Goal: Transaction & Acquisition: Purchase product/service

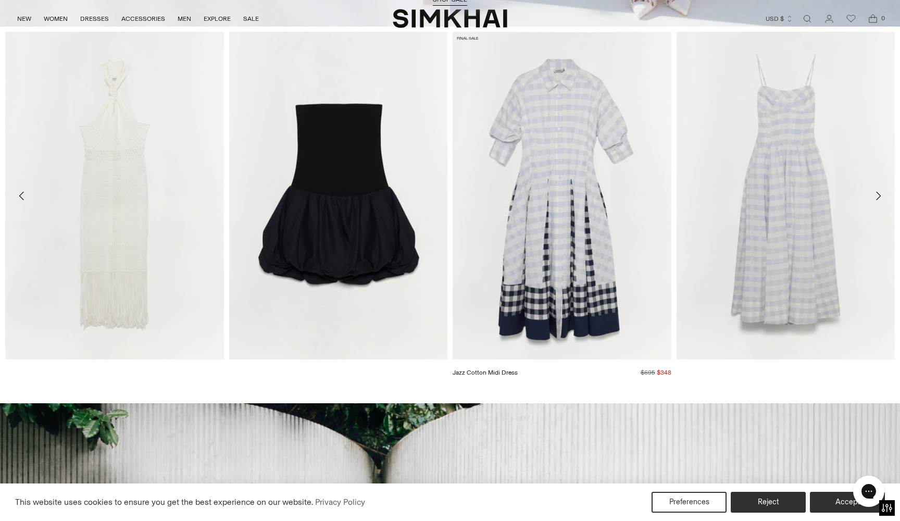
scroll to position [507, 0]
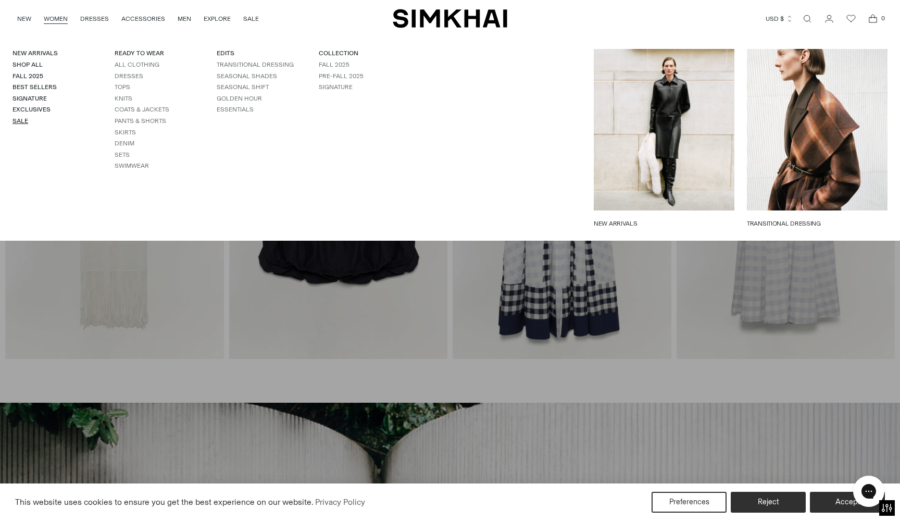
click at [22, 118] on link "Sale" at bounding box center [20, 120] width 16 height 7
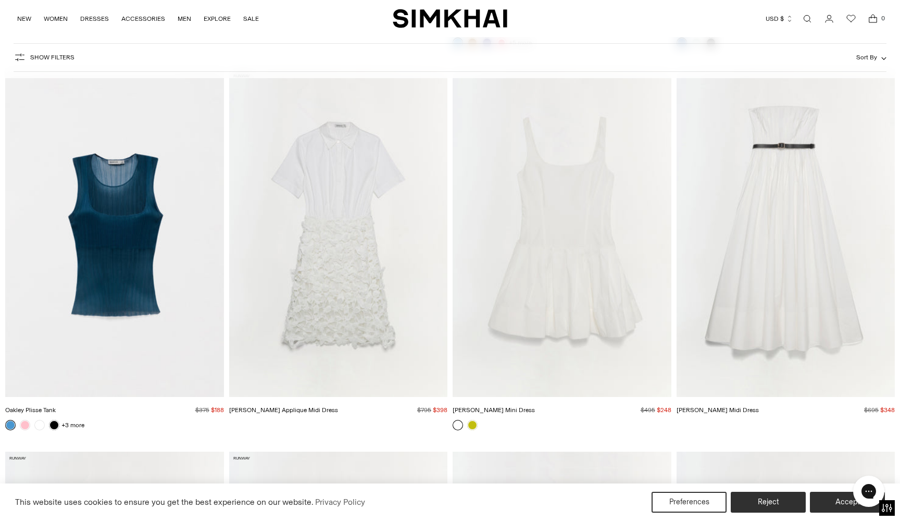
scroll to position [4638, 0]
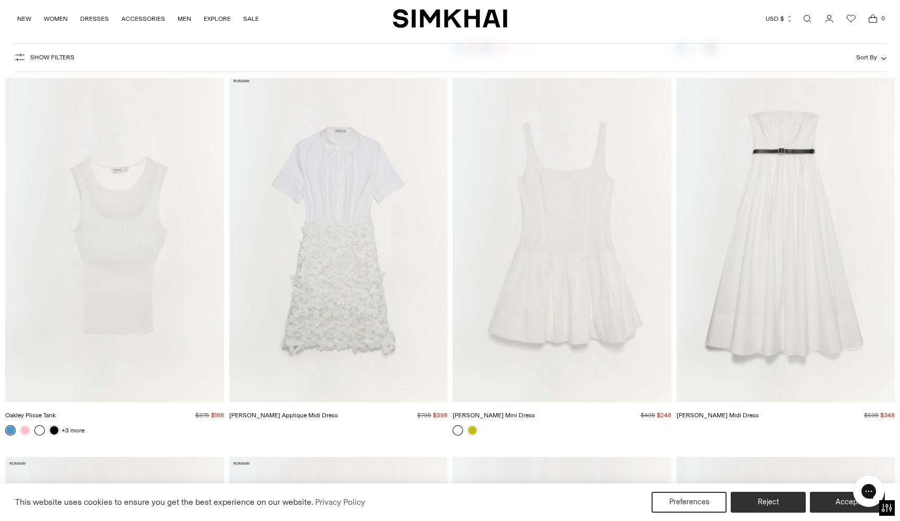
click at [37, 431] on link at bounding box center [39, 430] width 10 height 10
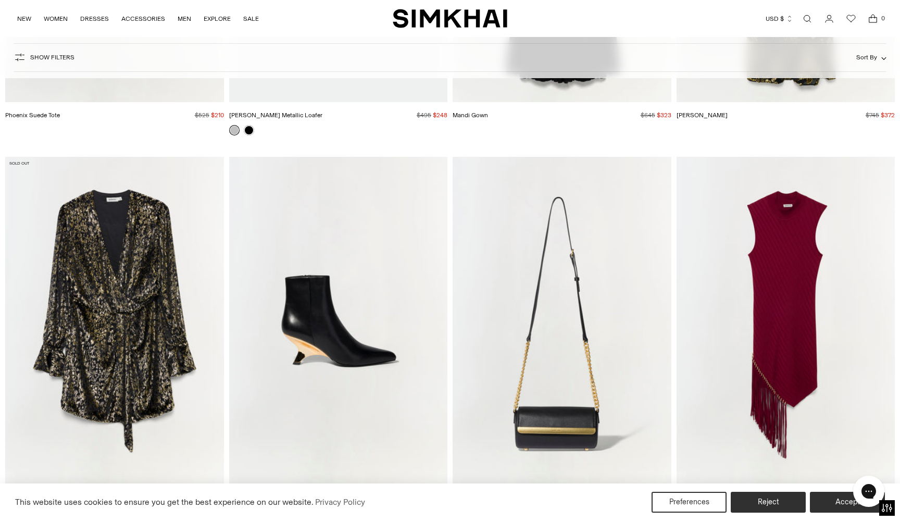
scroll to position [19954, 0]
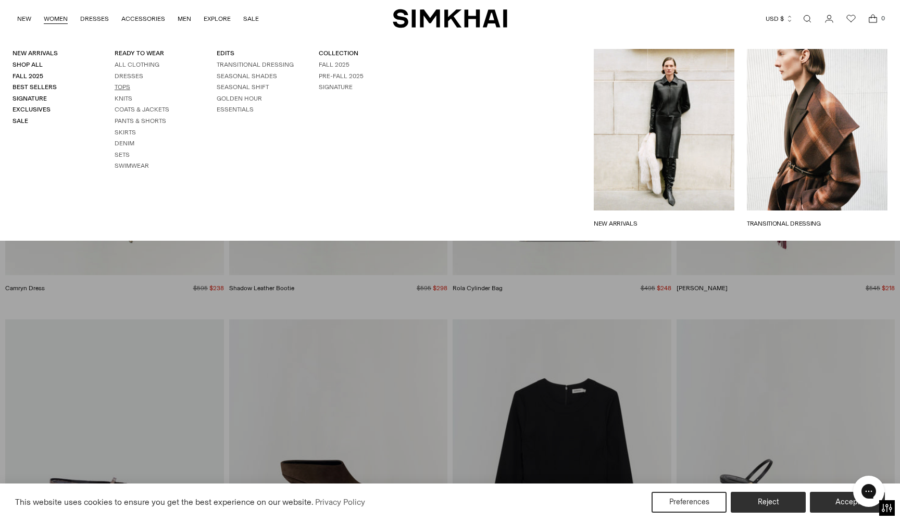
click at [125, 85] on link "Tops" at bounding box center [123, 86] width 16 height 7
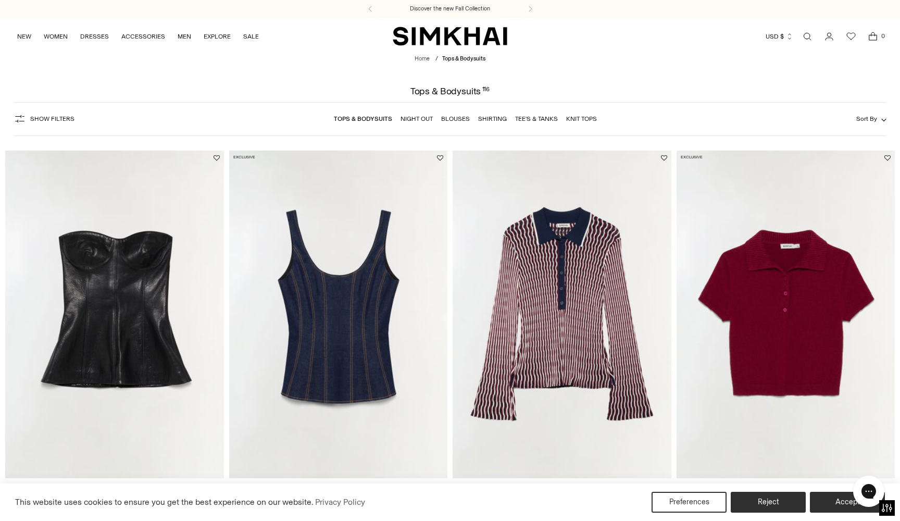
click at [422, 120] on link "Night Out" at bounding box center [416, 118] width 32 height 7
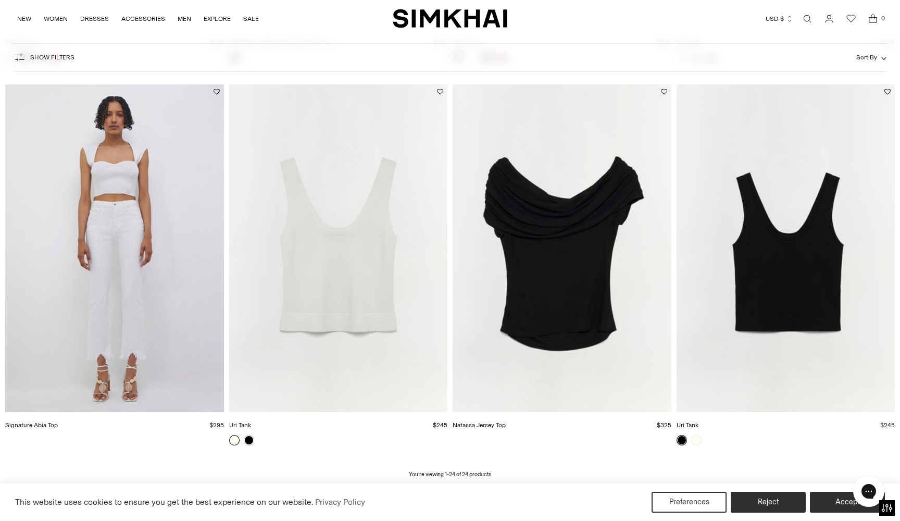
scroll to position [1906, 0]
